Goal: Transaction & Acquisition: Obtain resource

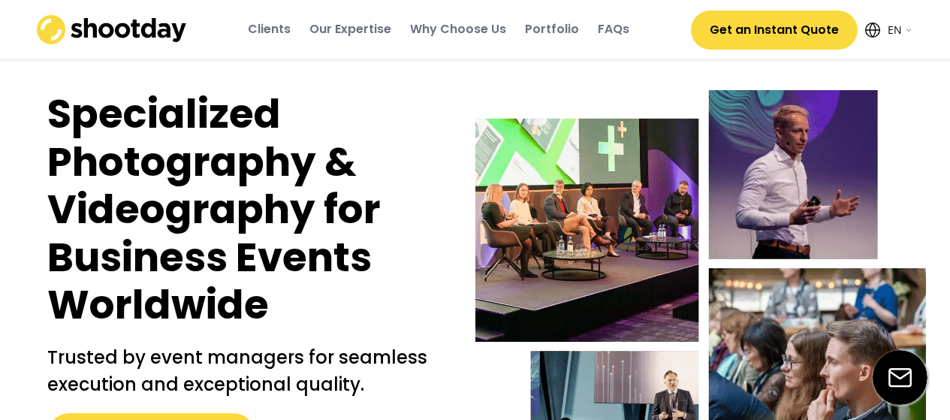
select select ""en""
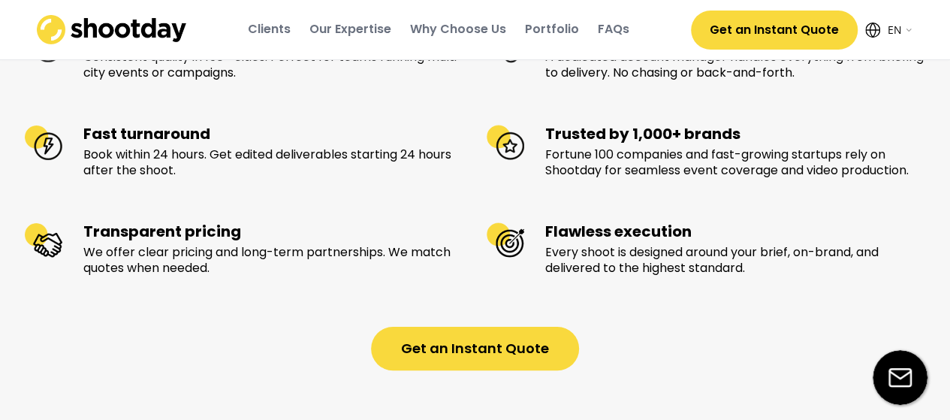
scroll to position [1577, 0]
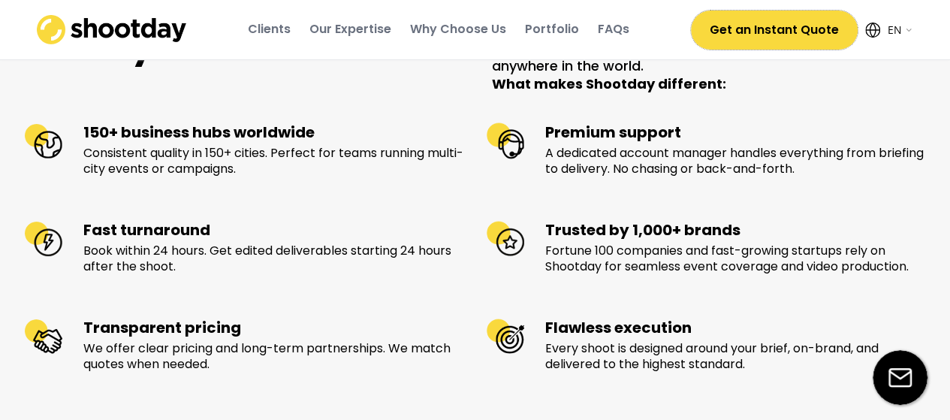
click at [751, 20] on button "Get an Instant Quote" at bounding box center [774, 30] width 167 height 39
